Goal: Information Seeking & Learning: Learn about a topic

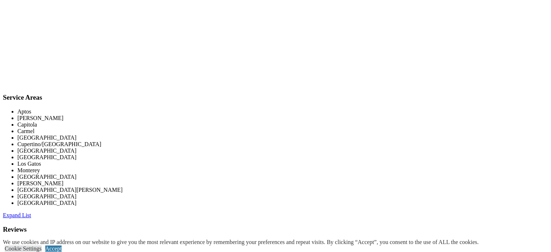
scroll to position [1227, 0]
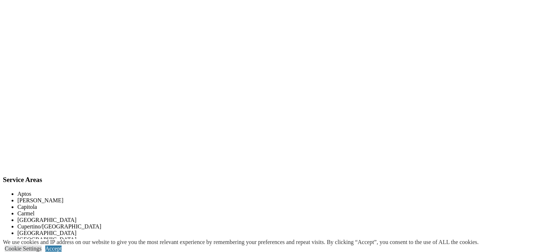
scroll to position [1119, 0]
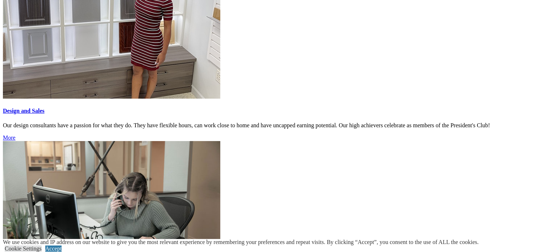
scroll to position [688, 0]
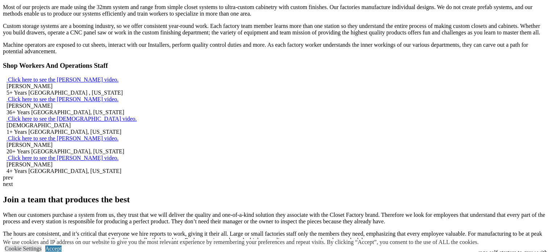
scroll to position [580, 0]
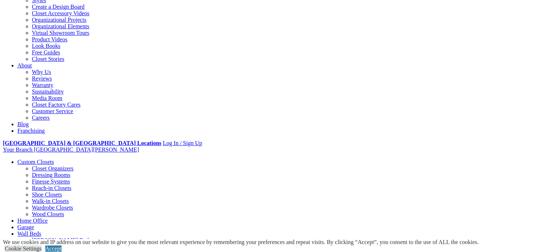
scroll to position [109, 0]
